Goal: Task Accomplishment & Management: Use online tool/utility

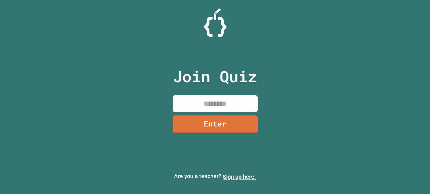
click at [213, 105] on input at bounding box center [215, 103] width 85 height 17
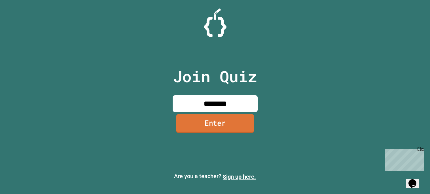
type input "********"
click at [214, 123] on link "Enter" at bounding box center [215, 123] width 82 height 19
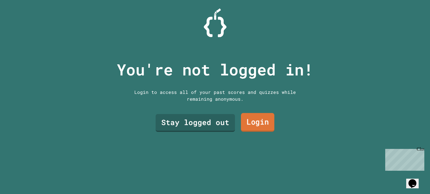
click at [255, 125] on link "Login" at bounding box center [257, 122] width 33 height 19
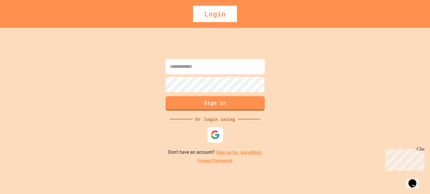
click at [215, 135] on img at bounding box center [214, 134] width 9 height 9
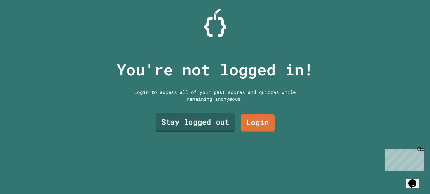
click at [185, 125] on link "Stay logged out" at bounding box center [195, 122] width 79 height 19
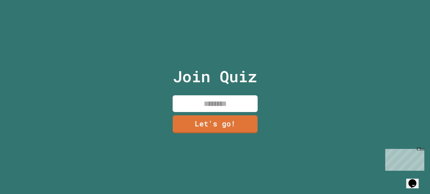
click at [222, 105] on input at bounding box center [215, 103] width 85 height 17
type input "******"
click at [209, 124] on link "Let's go!" at bounding box center [215, 123] width 81 height 19
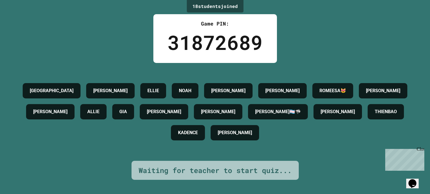
click at [67, 109] on h4 "[PERSON_NAME]" at bounding box center [50, 111] width 34 height 7
click at [67, 115] on h4 "[PERSON_NAME]" at bounding box center [50, 111] width 34 height 7
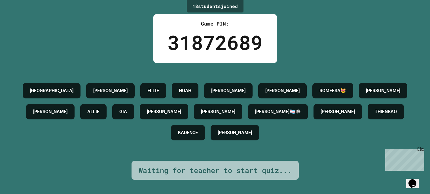
click at [67, 115] on h4 "[PERSON_NAME]" at bounding box center [50, 111] width 34 height 7
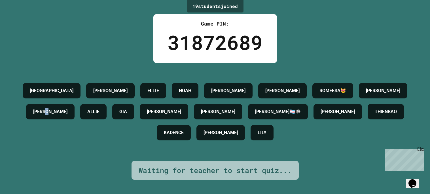
drag, startPoint x: 124, startPoint y: 110, endPoint x: 134, endPoint y: 111, distance: 10.0
click at [75, 111] on div "[PERSON_NAME]" at bounding box center [50, 111] width 48 height 15
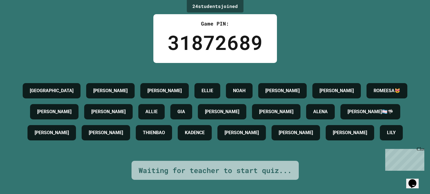
click at [415, 180] on icon "Chat widget" at bounding box center [412, 183] width 8 height 9
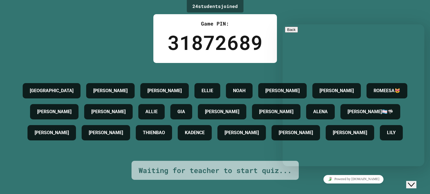
click at [349, 18] on div "24 student s joined Game PIN: 31872689 SYDNEY [PERSON_NAME] [PERSON_NAME] [PERS…" at bounding box center [215, 97] width 430 height 194
click at [413, 181] on icon "Close Chat This icon closes the chat window." at bounding box center [411, 184] width 7 height 7
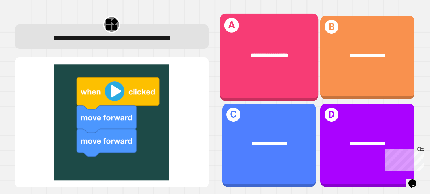
click at [259, 76] on div "**********" at bounding box center [269, 58] width 99 height 88
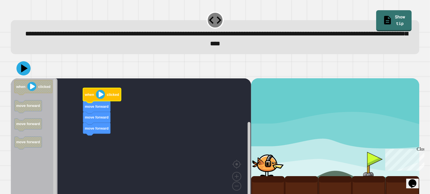
click at [99, 95] on image "Blockly Workspace" at bounding box center [100, 94] width 9 height 9
click at [31, 88] on image "Blockly Workspace" at bounding box center [31, 86] width 9 height 9
click at [22, 66] on icon at bounding box center [23, 68] width 17 height 17
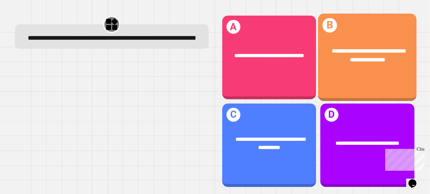
click at [369, 66] on div "**********" at bounding box center [367, 55] width 99 height 39
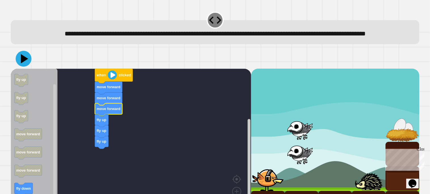
click at [24, 67] on icon at bounding box center [24, 59] width 16 height 16
click at [112, 79] on image "Blockly Workspace" at bounding box center [112, 74] width 9 height 9
click at [111, 79] on image "Blockly Workspace" at bounding box center [112, 74] width 9 height 9
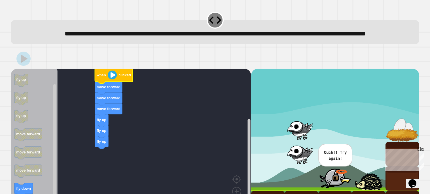
click at [422, 148] on div "Close" at bounding box center [420, 149] width 7 height 7
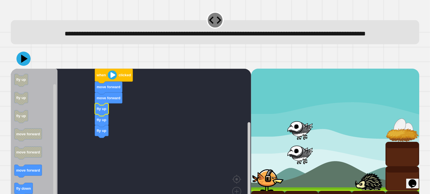
click at [110, 79] on image "Blockly Workspace" at bounding box center [112, 74] width 9 height 9
click at [26, 67] on icon at bounding box center [23, 58] width 17 height 17
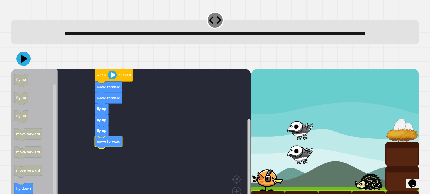
click at [112, 79] on image "Blockly Workspace" at bounding box center [112, 74] width 9 height 9
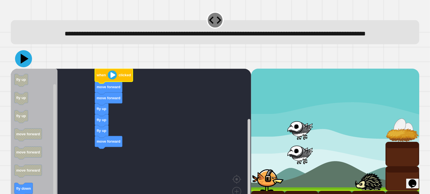
click at [24, 62] on icon at bounding box center [23, 58] width 17 height 17
click at [32, 192] on icon "Blockly Workspace" at bounding box center [34, 142] width 47 height 147
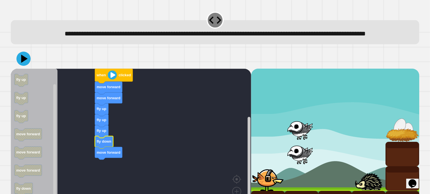
click at [22, 65] on icon at bounding box center [23, 59] width 14 height 14
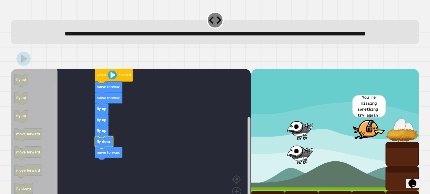
scroll to position [34, 0]
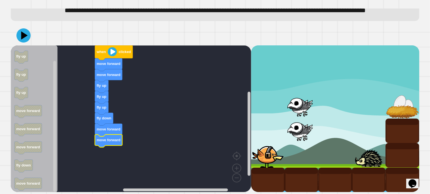
click at [112, 52] on image "Blockly Workspace" at bounding box center [112, 51] width 9 height 9
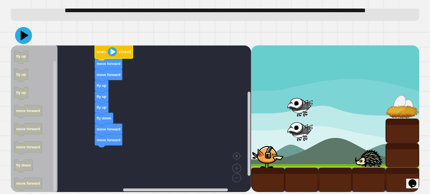
click at [26, 37] on icon at bounding box center [23, 35] width 17 height 17
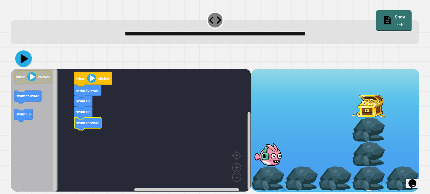
click at [21, 58] on icon at bounding box center [25, 59] width 8 height 10
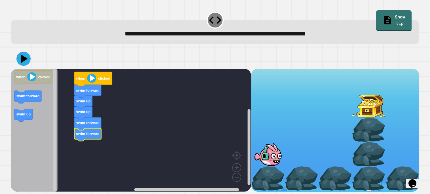
click at [90, 78] on image "Blockly Workspace" at bounding box center [91, 77] width 9 height 9
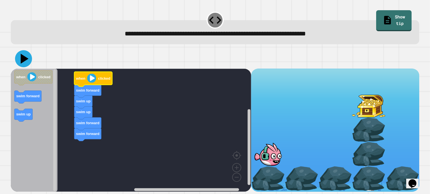
click at [26, 62] on icon at bounding box center [23, 58] width 17 height 17
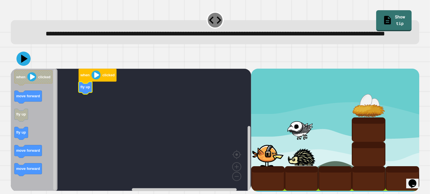
click at [23, 135] on icon "Blockly Workspace" at bounding box center [34, 130] width 47 height 122
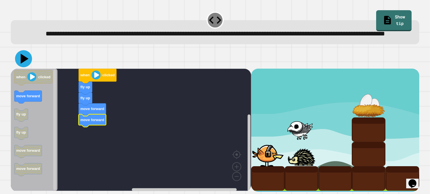
click at [24, 63] on icon at bounding box center [25, 59] width 8 height 10
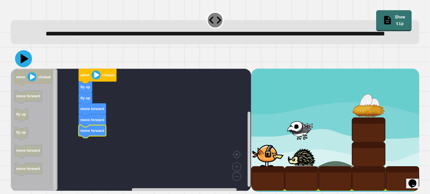
click at [21, 67] on icon at bounding box center [23, 58] width 17 height 17
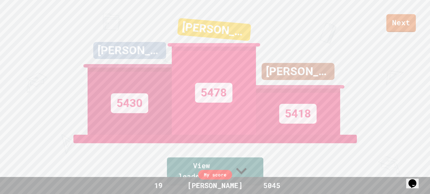
scroll to position [234, 0]
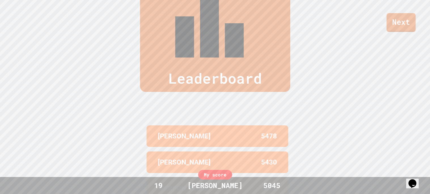
click at [394, 21] on link "Next" at bounding box center [400, 22] width 29 height 19
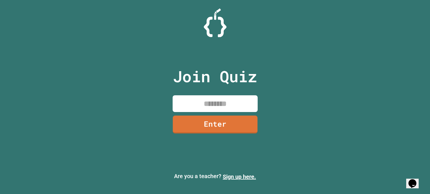
click at [215, 101] on input at bounding box center [215, 103] width 85 height 17
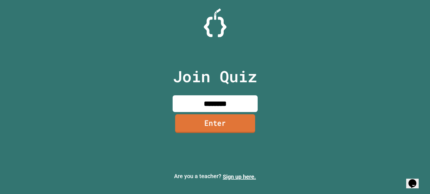
type input "********"
click at [207, 125] on link "Enter" at bounding box center [215, 123] width 80 height 19
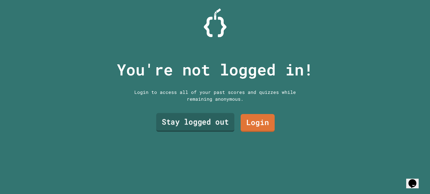
click at [212, 124] on link "Stay logged out" at bounding box center [195, 122] width 78 height 19
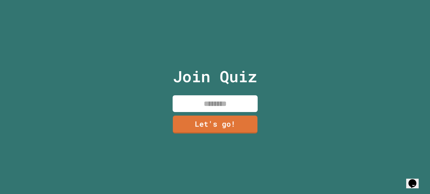
click at [222, 106] on input at bounding box center [215, 103] width 85 height 17
paste input "**"
paste input "****"
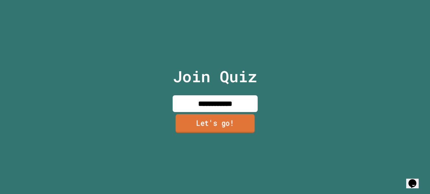
type input "**********"
click at [224, 124] on link "Let's go!" at bounding box center [215, 123] width 82 height 19
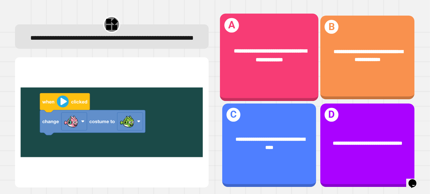
click at [270, 75] on div "**********" at bounding box center [269, 58] width 99 height 88
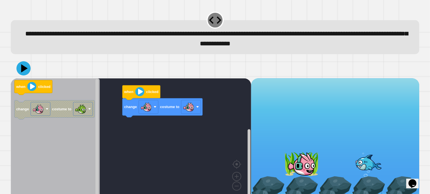
click at [146, 134] on div "change costume to when clicked when clicked change costume to" at bounding box center [131, 139] width 240 height 122
click at [156, 144] on div "change costume to when clicked when clicked change costume to" at bounding box center [131, 139] width 240 height 122
click at [22, 71] on icon at bounding box center [25, 68] width 8 height 10
click at [128, 128] on div "change costume to when clicked when clicked change costume to" at bounding box center [131, 139] width 240 height 122
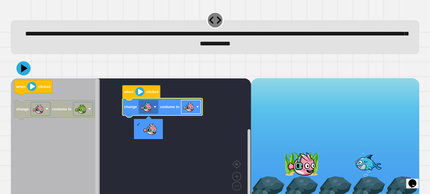
click at [194, 105] on image "Blockly Workspace" at bounding box center [188, 106] width 11 height 11
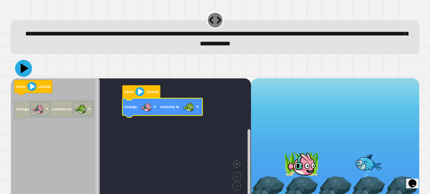
click at [20, 67] on icon at bounding box center [23, 68] width 17 height 17
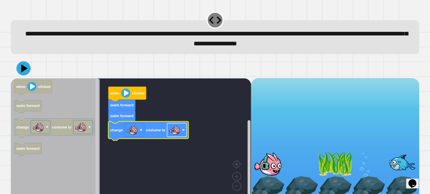
click at [176, 131] on image "Blockly Workspace" at bounding box center [174, 129] width 11 height 11
click at [19, 71] on icon at bounding box center [23, 68] width 16 height 16
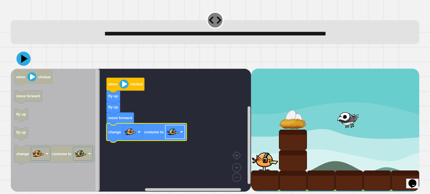
click at [173, 133] on image "Blockly Workspace" at bounding box center [172, 131] width 11 height 11
click at [24, 59] on icon at bounding box center [24, 58] width 7 height 9
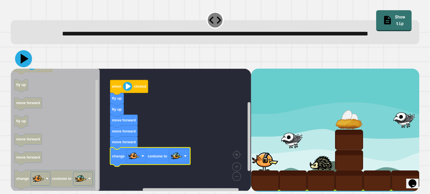
click at [25, 67] on icon at bounding box center [23, 58] width 17 height 17
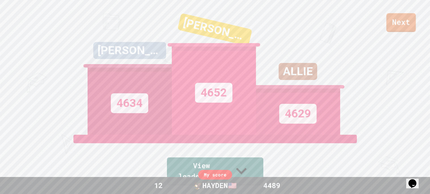
click at [404, 23] on link "Next" at bounding box center [400, 22] width 29 height 19
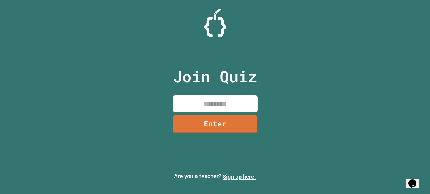
click at [211, 107] on input at bounding box center [215, 103] width 85 height 17
click at [216, 123] on link "Enter" at bounding box center [215, 123] width 84 height 19
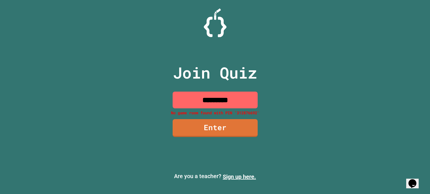
click at [209, 99] on input "*********" at bounding box center [215, 100] width 85 height 17
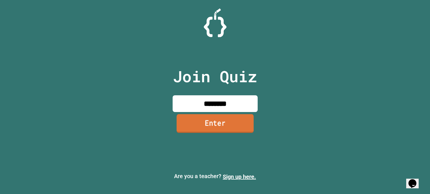
type input "********"
click at [215, 123] on link "Enter" at bounding box center [215, 123] width 77 height 19
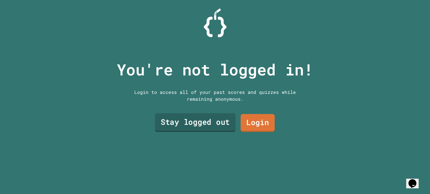
click at [201, 125] on link "Stay logged out" at bounding box center [195, 122] width 81 height 19
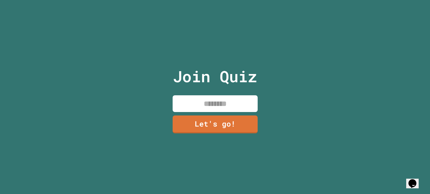
click at [212, 106] on input at bounding box center [215, 103] width 85 height 17
type input "******"
click at [203, 124] on link "Let's go!" at bounding box center [215, 123] width 84 height 19
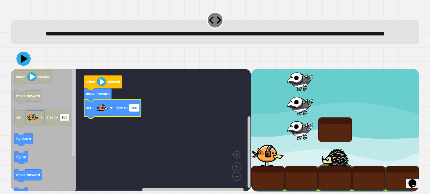
click at [136, 110] on text "100" at bounding box center [134, 107] width 6 height 4
type input "*"
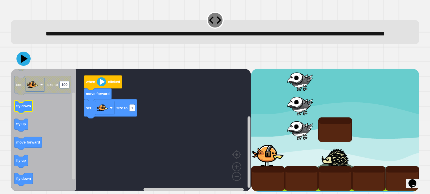
click at [25, 108] on text "fly down" at bounding box center [23, 106] width 15 height 4
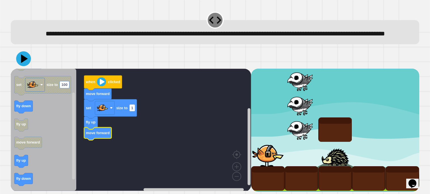
click at [22, 63] on icon at bounding box center [24, 58] width 7 height 9
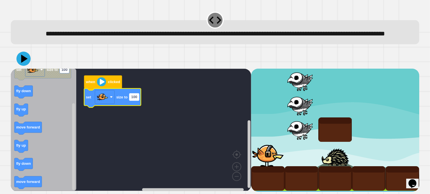
click at [138, 100] on rect "Blockly Workspace" at bounding box center [134, 96] width 10 height 7
type input "***"
click at [18, 66] on icon at bounding box center [23, 59] width 14 height 14
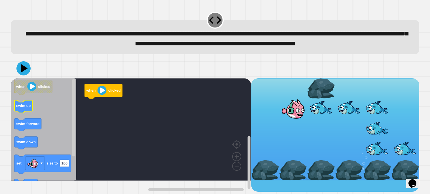
click at [24, 113] on g "swim up" at bounding box center [23, 106] width 18 height 13
click at [27, 126] on text "swim forward" at bounding box center [28, 124] width 24 height 4
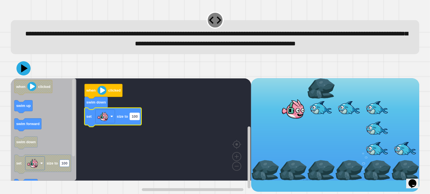
click at [135, 118] on text "100" at bounding box center [134, 116] width 6 height 4
type input "***"
click at [24, 73] on icon at bounding box center [25, 68] width 8 height 10
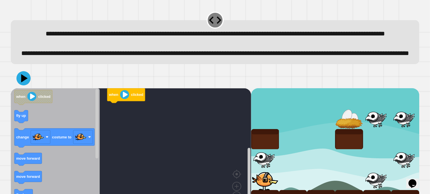
scroll to position [40, 0]
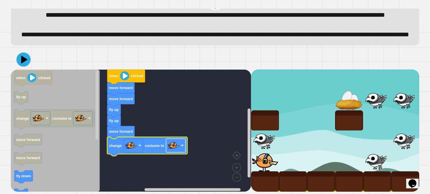
click at [179, 146] on image "Blockly Workspace" at bounding box center [173, 145] width 11 height 11
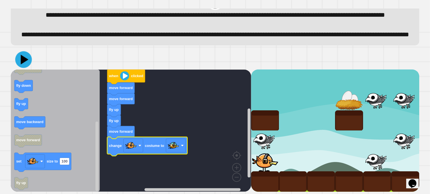
click at [27, 59] on icon at bounding box center [23, 59] width 17 height 17
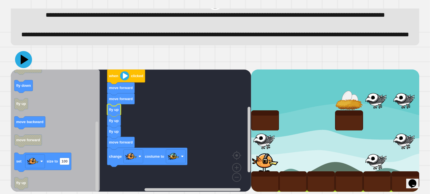
click at [25, 62] on icon at bounding box center [23, 59] width 17 height 17
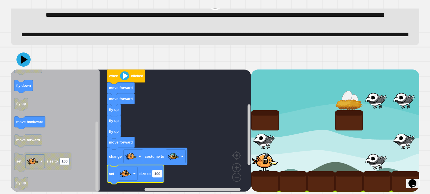
click at [159, 174] on text "100" at bounding box center [157, 173] width 6 height 4
type input "***"
click at [18, 60] on icon at bounding box center [23, 59] width 17 height 17
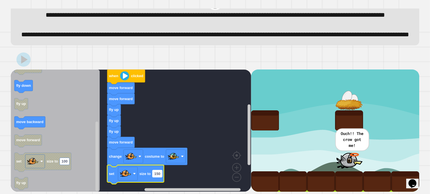
click at [160, 171] on rect "Blockly Workspace" at bounding box center [157, 173] width 10 height 7
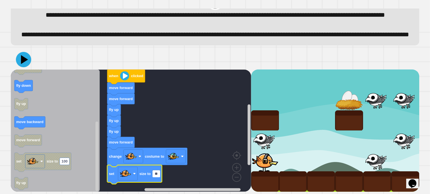
type input "**"
click at [24, 64] on icon at bounding box center [23, 59] width 15 height 15
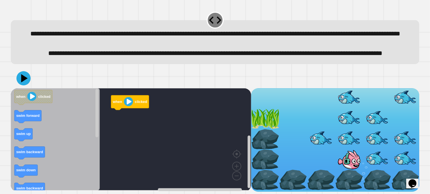
scroll to position [20, 0]
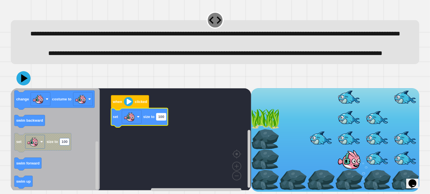
click at [161, 118] on text "100" at bounding box center [161, 116] width 6 height 4
type input "**"
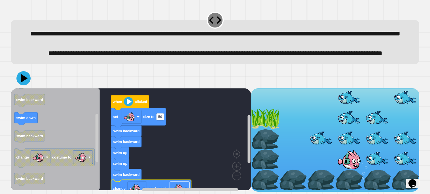
click at [182, 185] on image "Blockly Workspace" at bounding box center [176, 187] width 11 height 11
click at [27, 77] on icon at bounding box center [23, 78] width 14 height 14
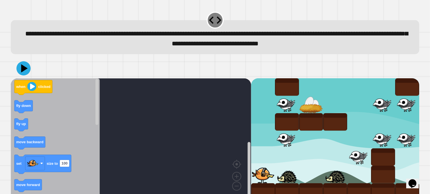
scroll to position [9, 0]
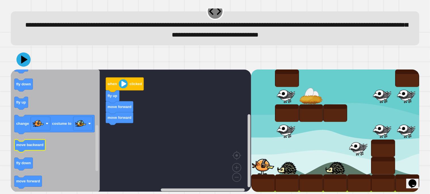
click at [33, 148] on icon "Blockly Workspace" at bounding box center [29, 145] width 31 height 13
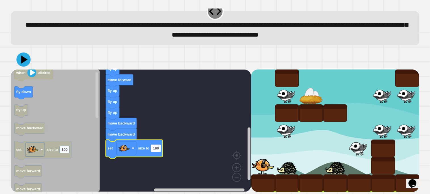
click at [154, 148] on text "100" at bounding box center [156, 148] width 6 height 4
type input "**"
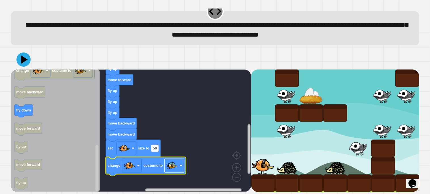
click at [174, 167] on image "Blockly Workspace" at bounding box center [171, 165] width 11 height 11
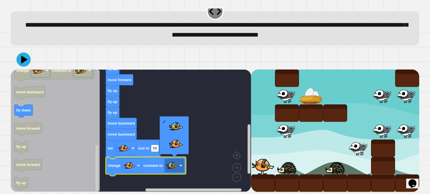
click at [213, 118] on rect "Blockly Workspace" at bounding box center [131, 130] width 240 height 122
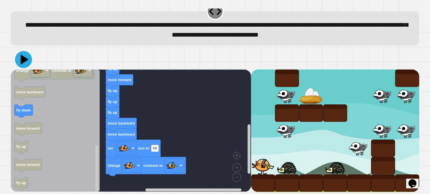
click at [22, 57] on icon at bounding box center [25, 60] width 8 height 10
click at [26, 59] on icon at bounding box center [23, 59] width 15 height 15
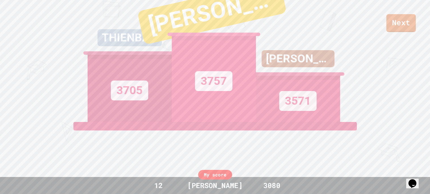
scroll to position [13, 0]
